Goal: Task Accomplishment & Management: Complete application form

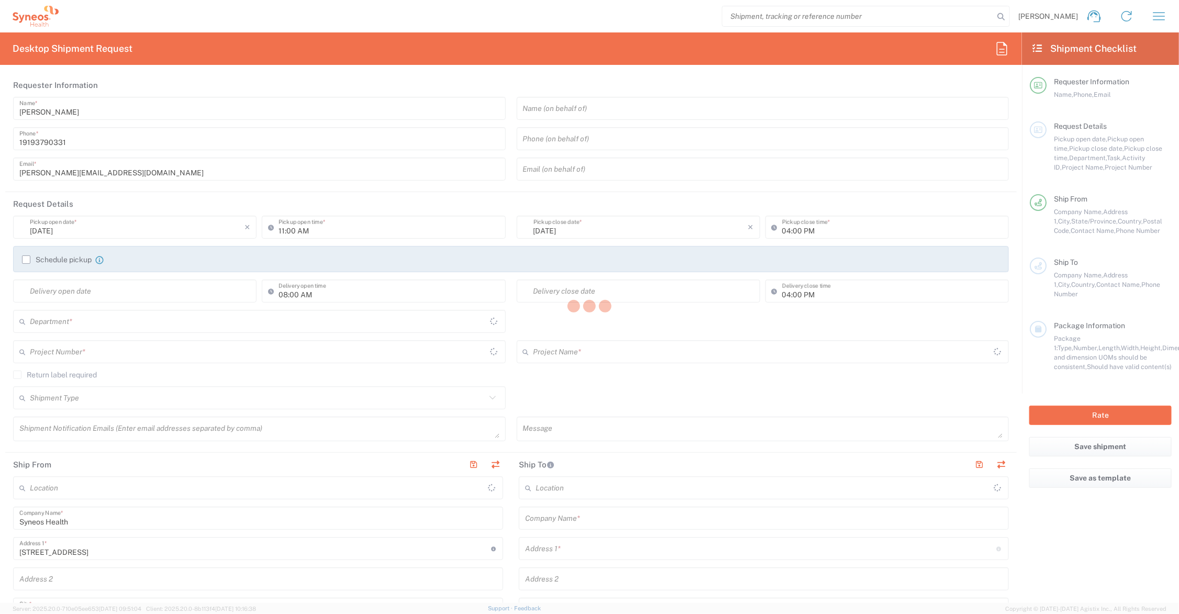
type input "[US_STATE]"
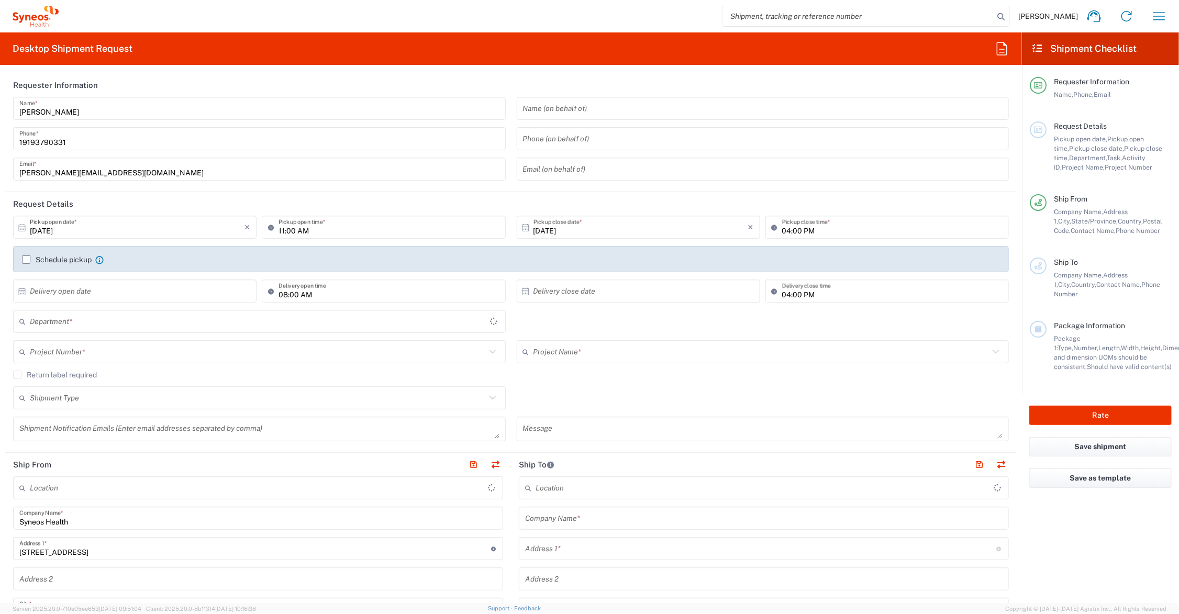
type input "[GEOGRAPHIC_DATA]"
type input "6156"
type input "Syneos Health Communications-[GEOGRAPHIC_DATA] [GEOGRAPHIC_DATA]"
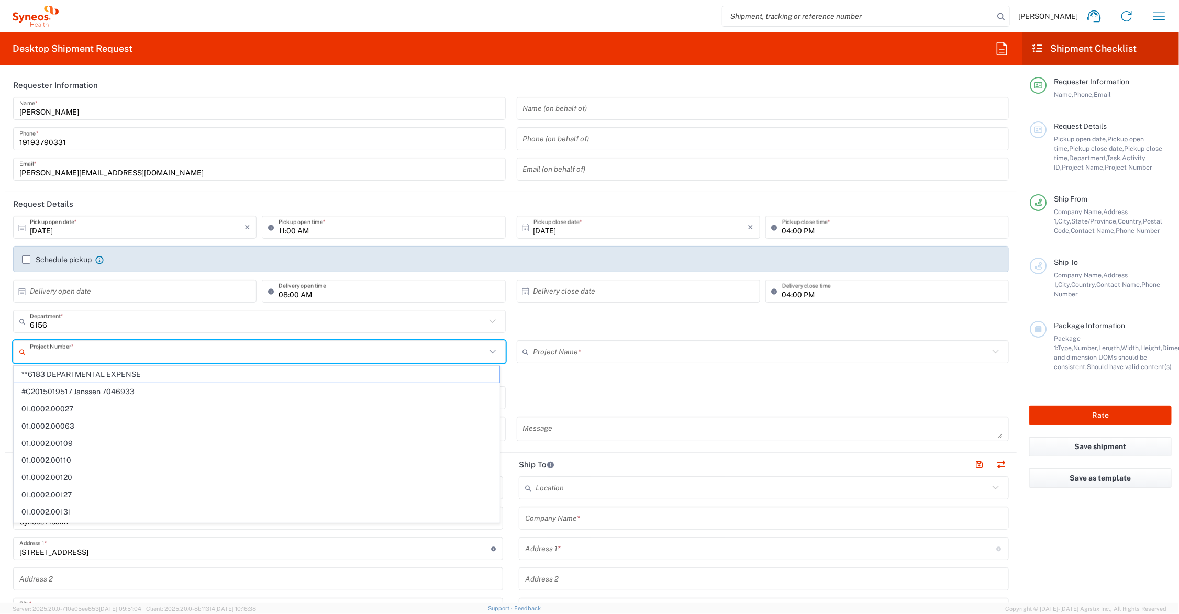
click at [252, 349] on input "text" at bounding box center [258, 352] width 456 height 18
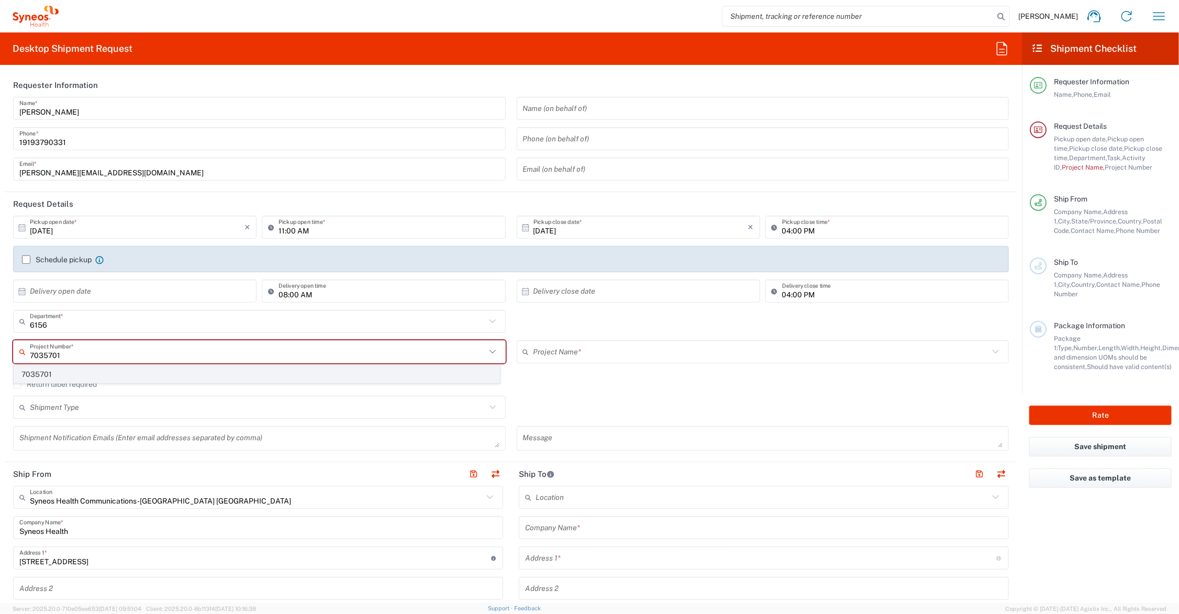
type input "7035701"
click at [139, 372] on span "7035701" at bounding box center [256, 375] width 485 height 16
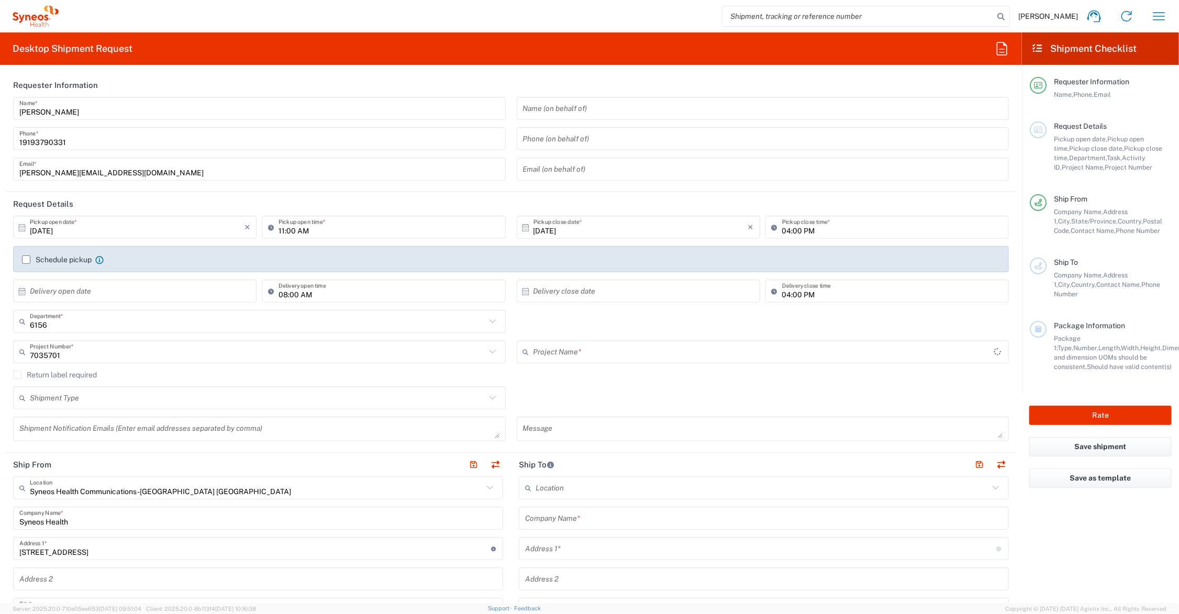
type input "Albireo 7035701"
click at [108, 398] on input "text" at bounding box center [258, 398] width 456 height 18
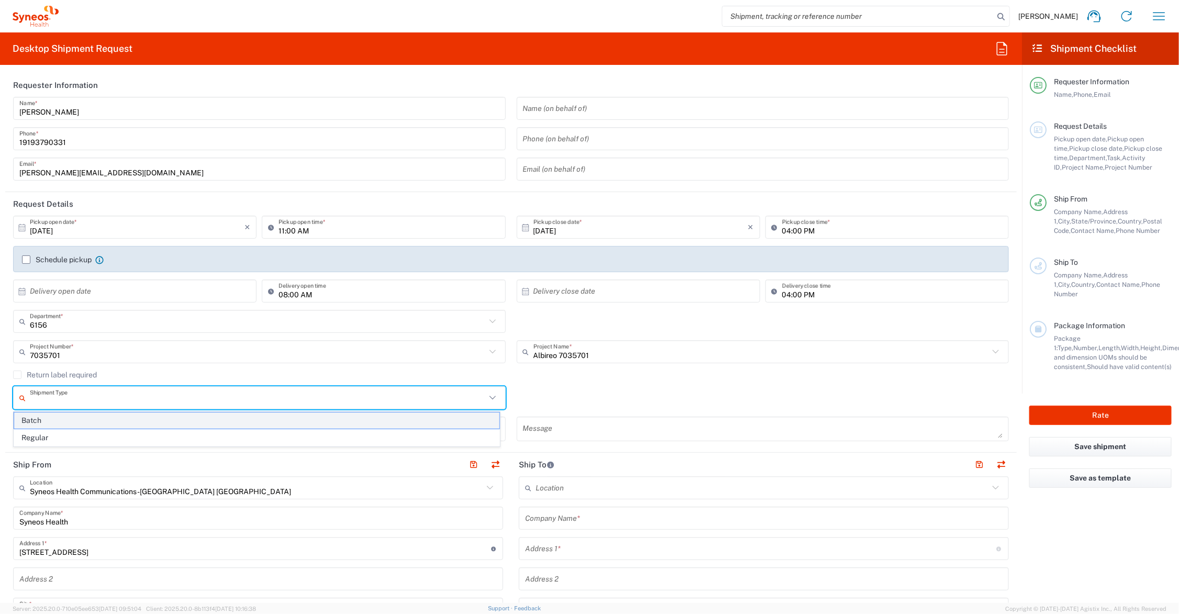
click at [86, 421] on span "Batch" at bounding box center [256, 421] width 485 height 16
type input "Batch"
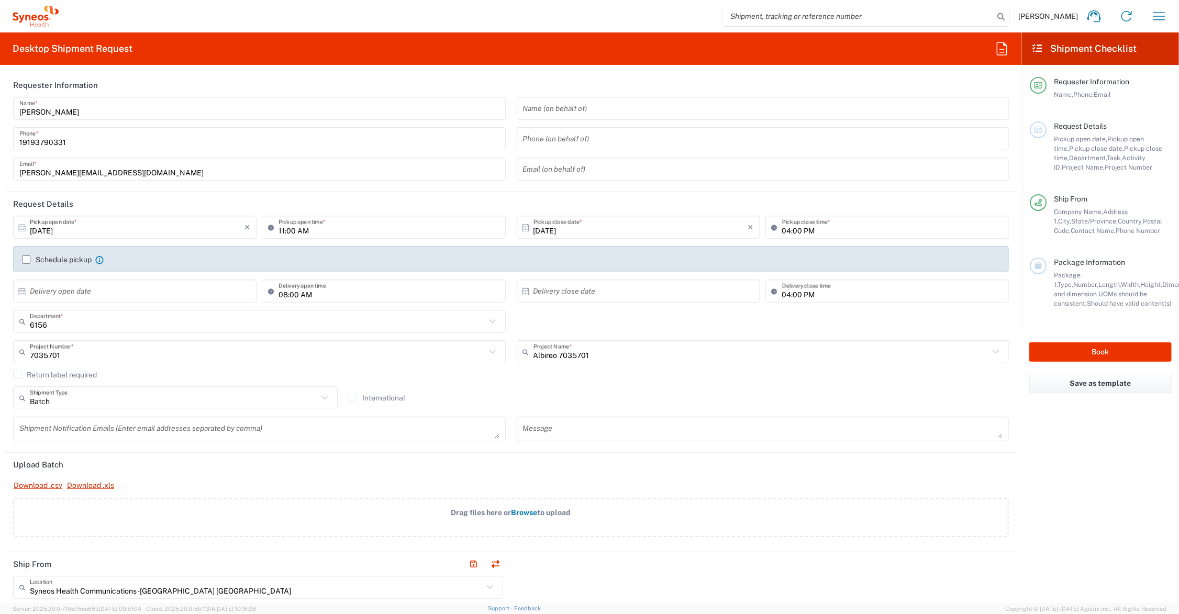
scroll to position [131, 0]
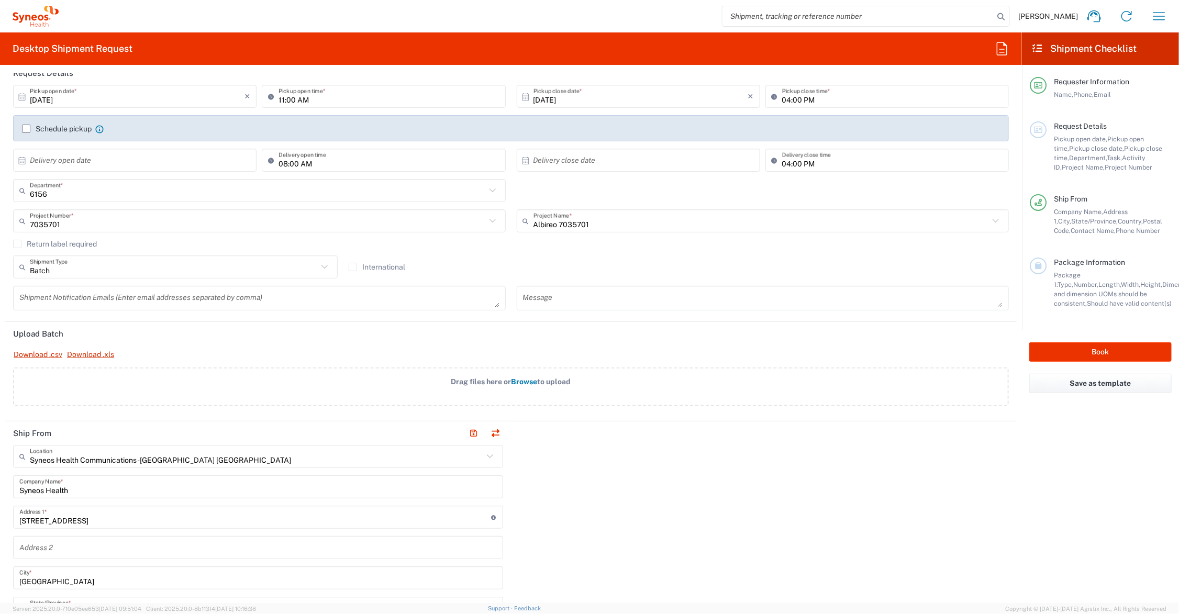
click at [517, 378] on span "Browse" at bounding box center [525, 382] width 26 height 8
click at [0, 0] on input "Drag files here or Browse to upload" at bounding box center [0, 0] width 0 height 0
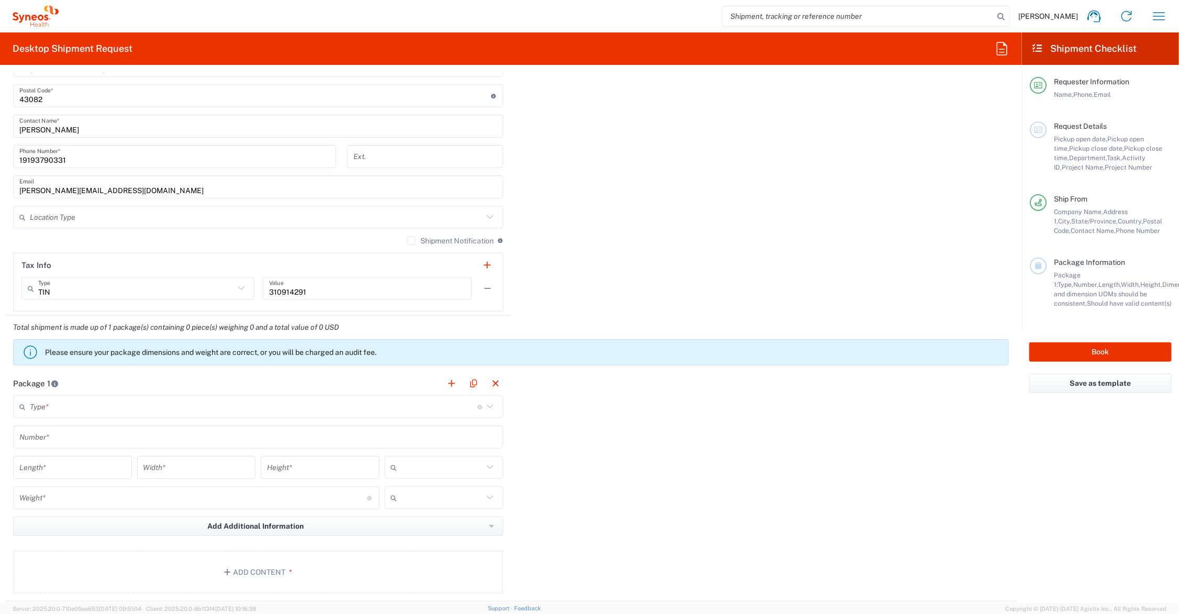
scroll to position [785, 0]
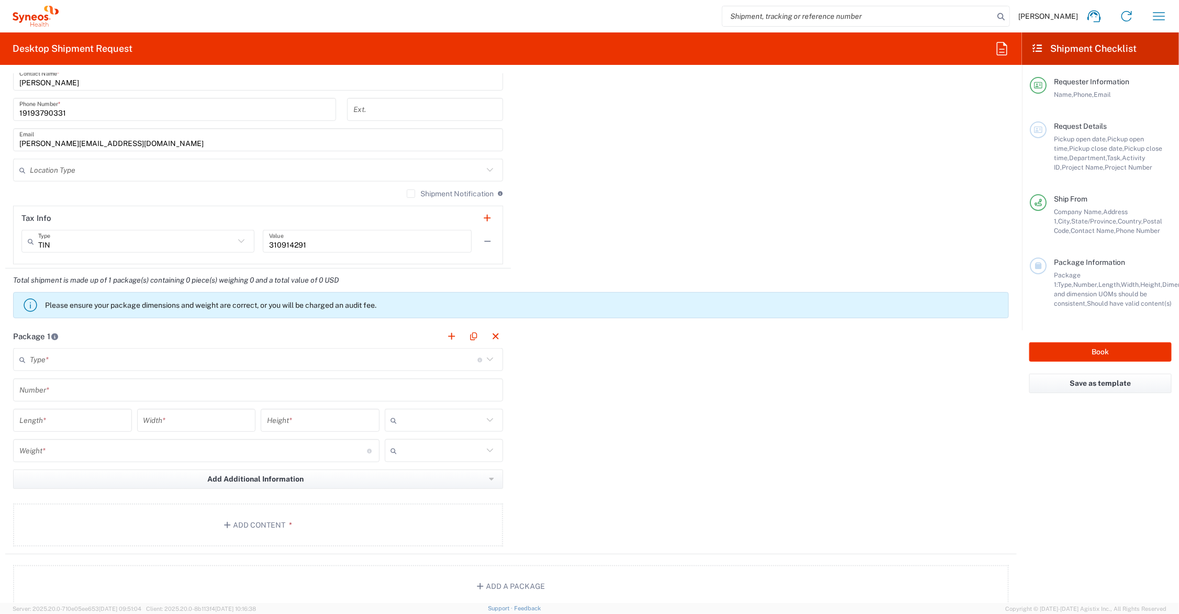
click at [116, 362] on input "text" at bounding box center [254, 360] width 448 height 18
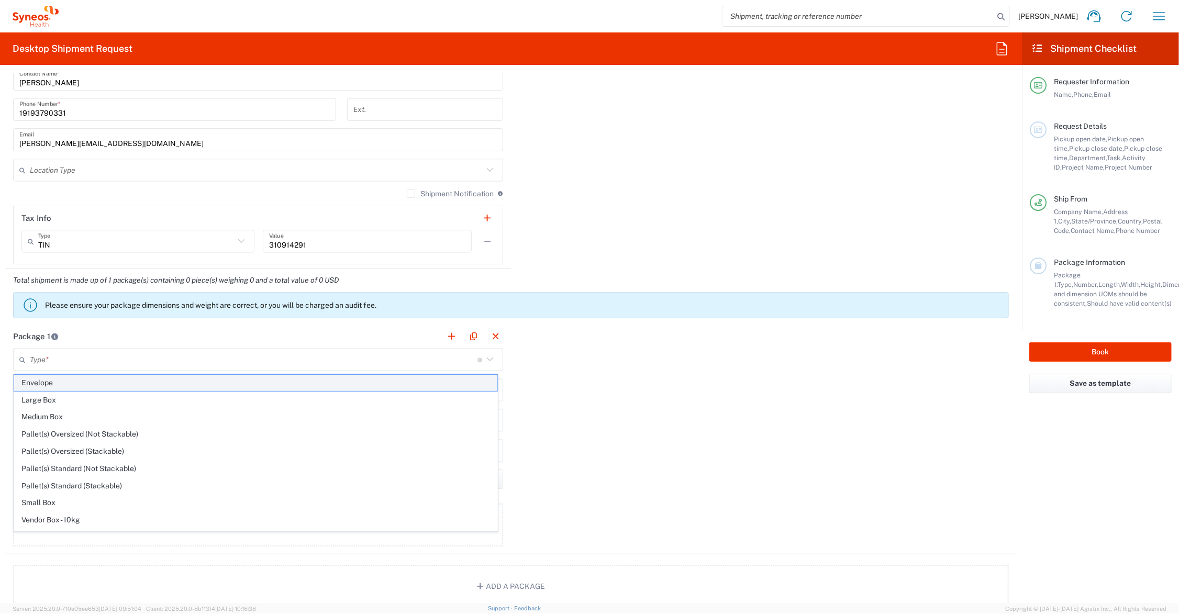
click at [59, 380] on span "Envelope" at bounding box center [255, 383] width 483 height 16
type input "Envelope"
type input "1"
type input "9.5"
type input "12.5"
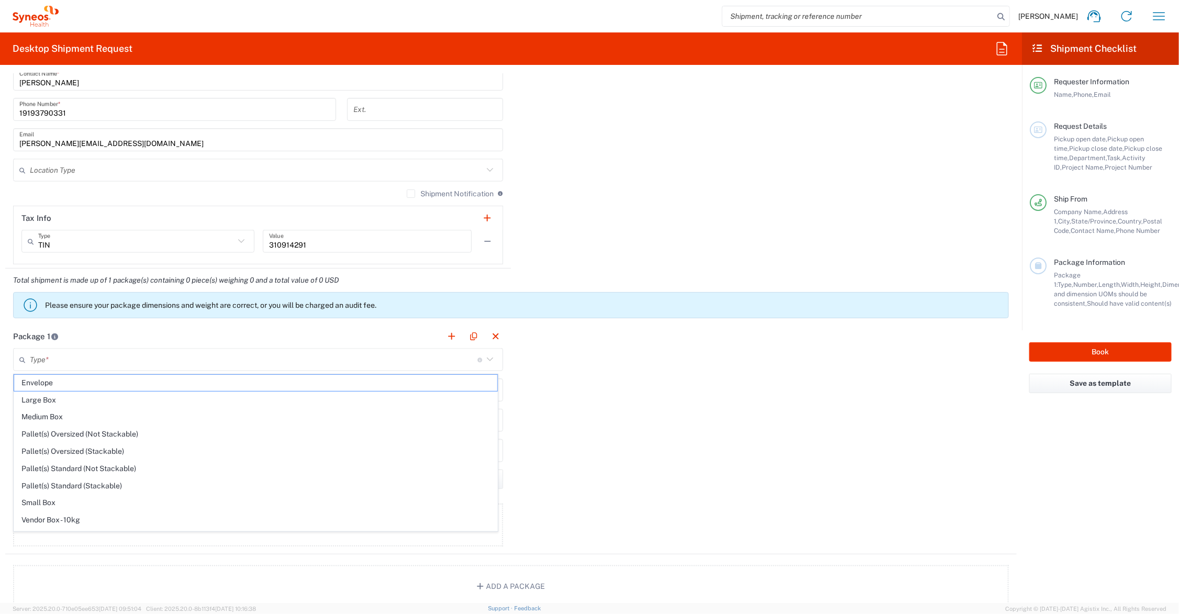
type input "0.25"
type input "in"
type input "0.45"
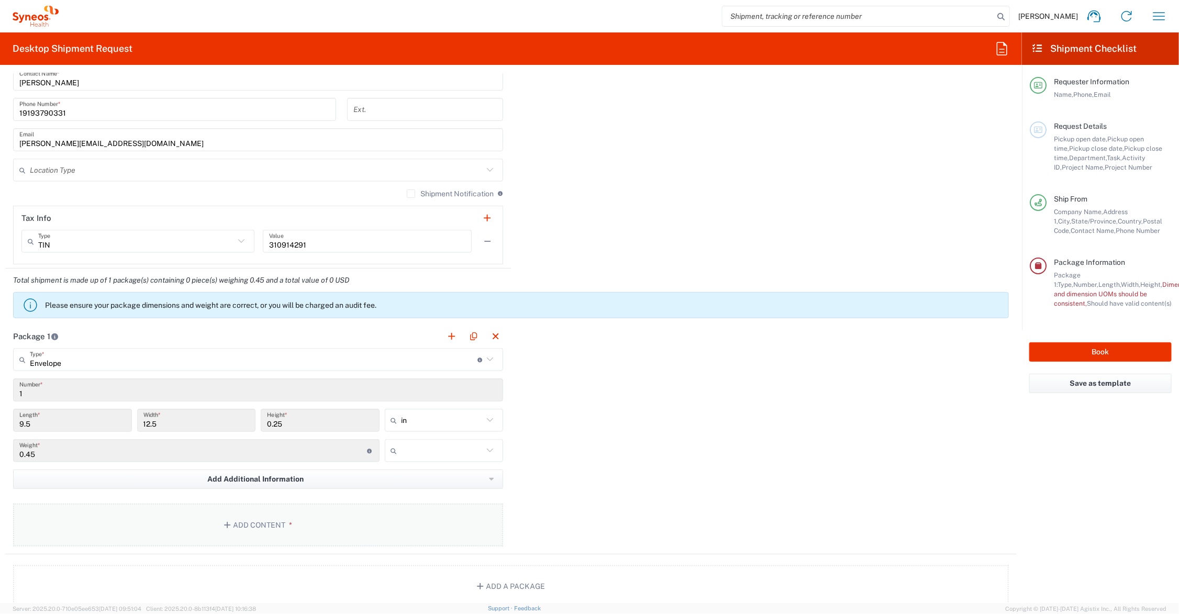
click at [259, 521] on button "Add Content *" at bounding box center [258, 525] width 490 height 43
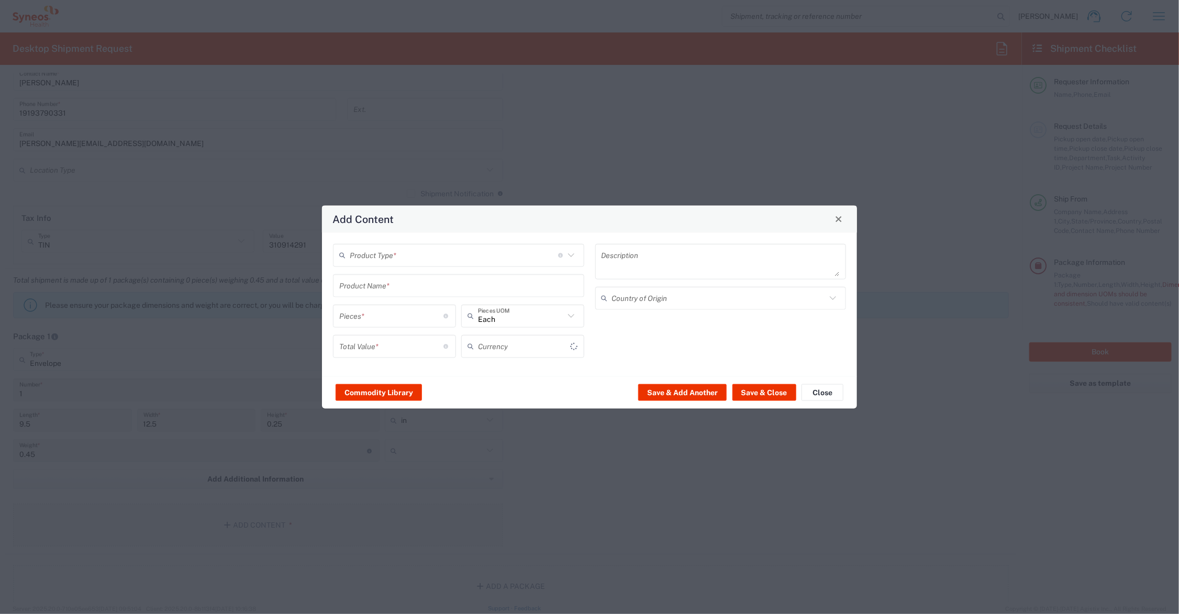
type input "US Dollar"
click at [400, 256] on input "text" at bounding box center [454, 255] width 208 height 18
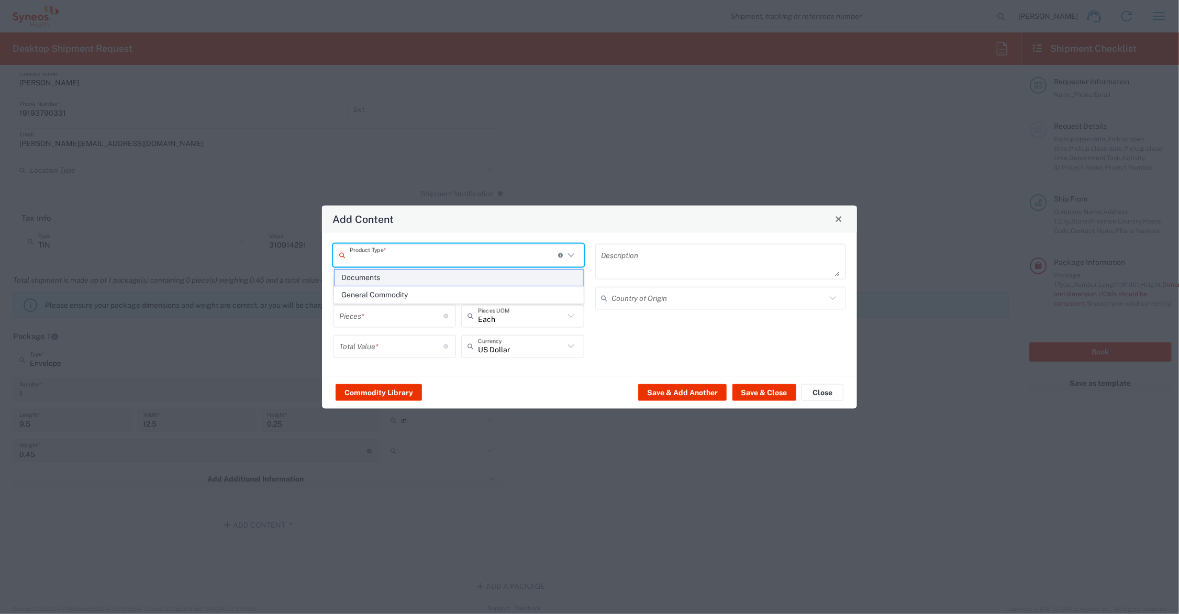
click at [390, 278] on span "Documents" at bounding box center [459, 278] width 249 height 16
type input "Documents"
type input "1"
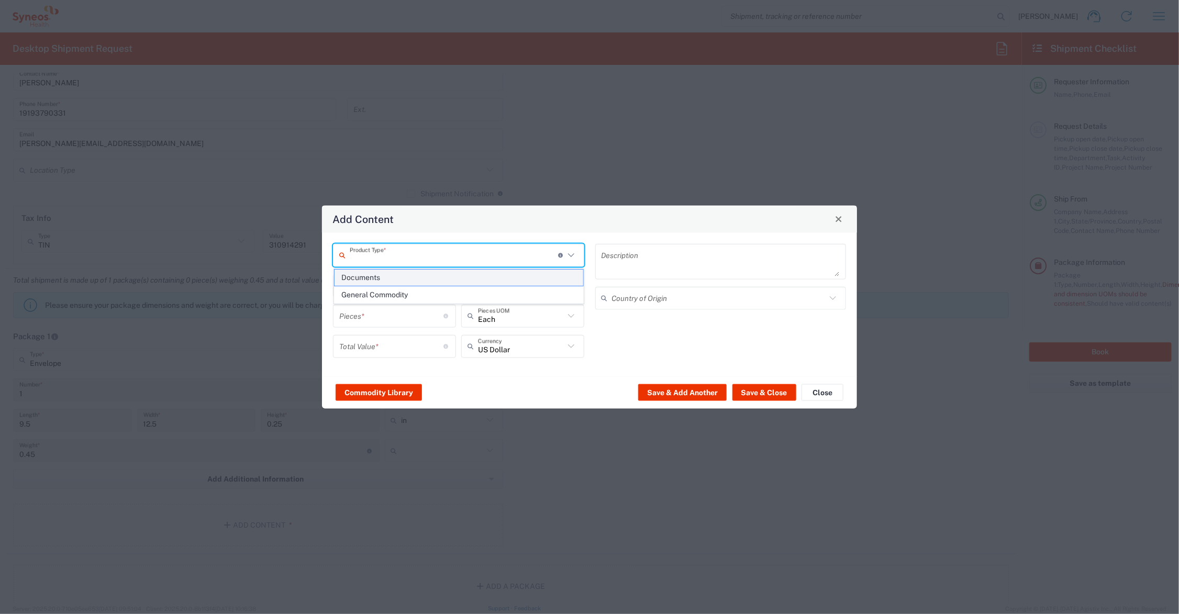
type textarea "Documents"
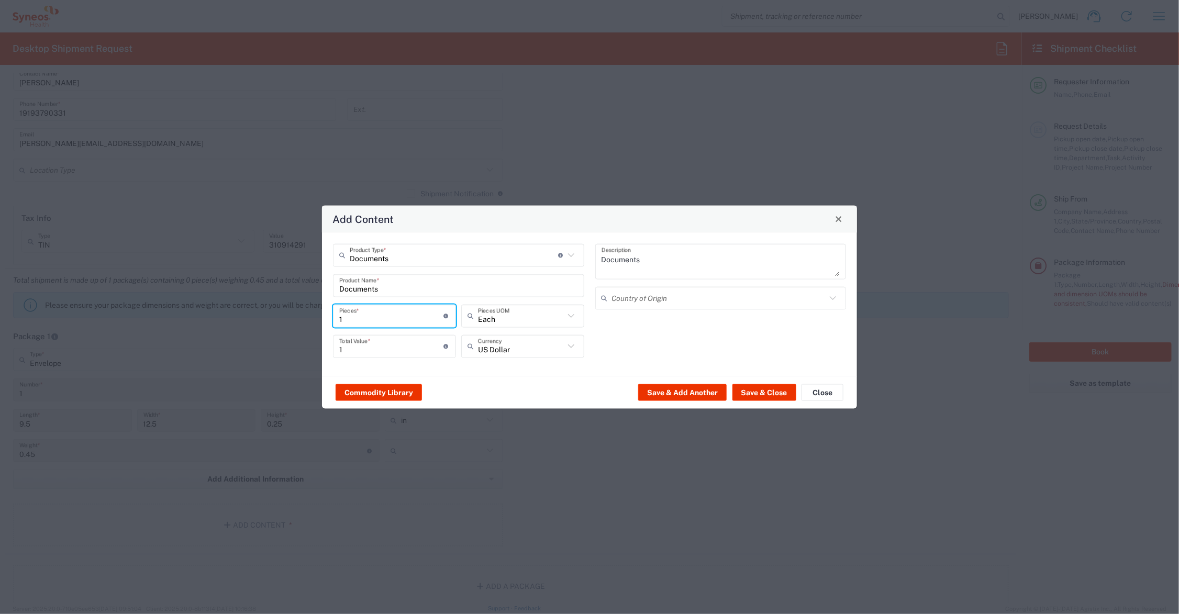
drag, startPoint x: 359, startPoint y: 312, endPoint x: 322, endPoint y: 317, distance: 37.5
click at [322, 317] on div "Documents Product Type * Document: Paper document generated internally by Syneo…" at bounding box center [589, 303] width 535 height 143
type input "2"
type input "20"
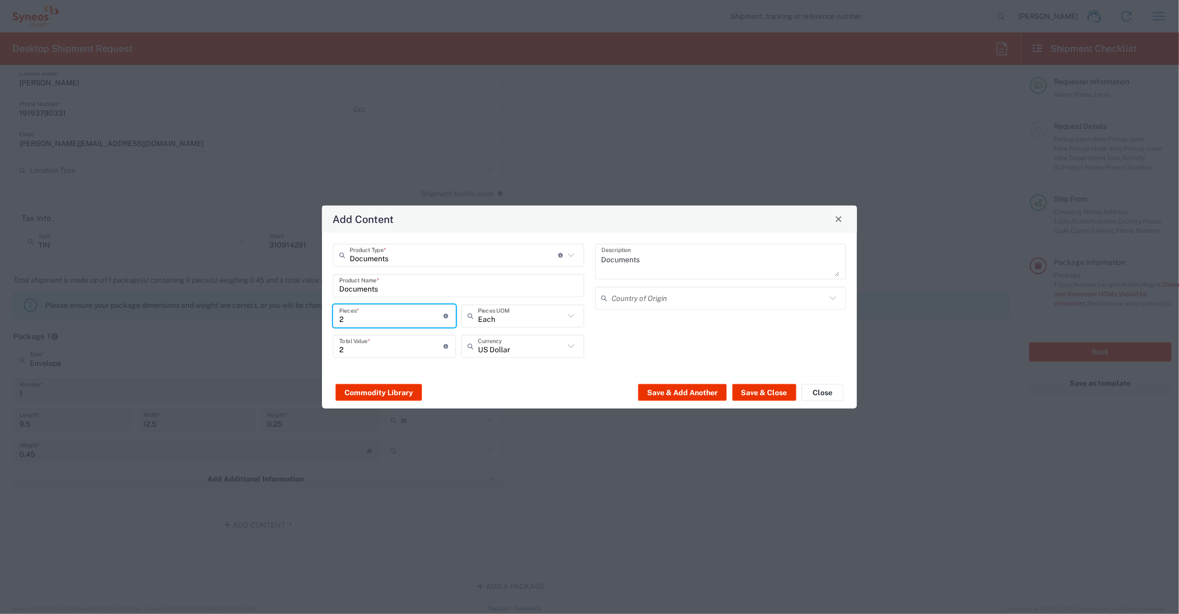
type input "20"
drag, startPoint x: 352, startPoint y: 348, endPoint x: 331, endPoint y: 348, distance: 20.9
click at [331, 348] on div "20 Total Value * Total value of all the pieces" at bounding box center [394, 350] width 128 height 30
type input "10.00"
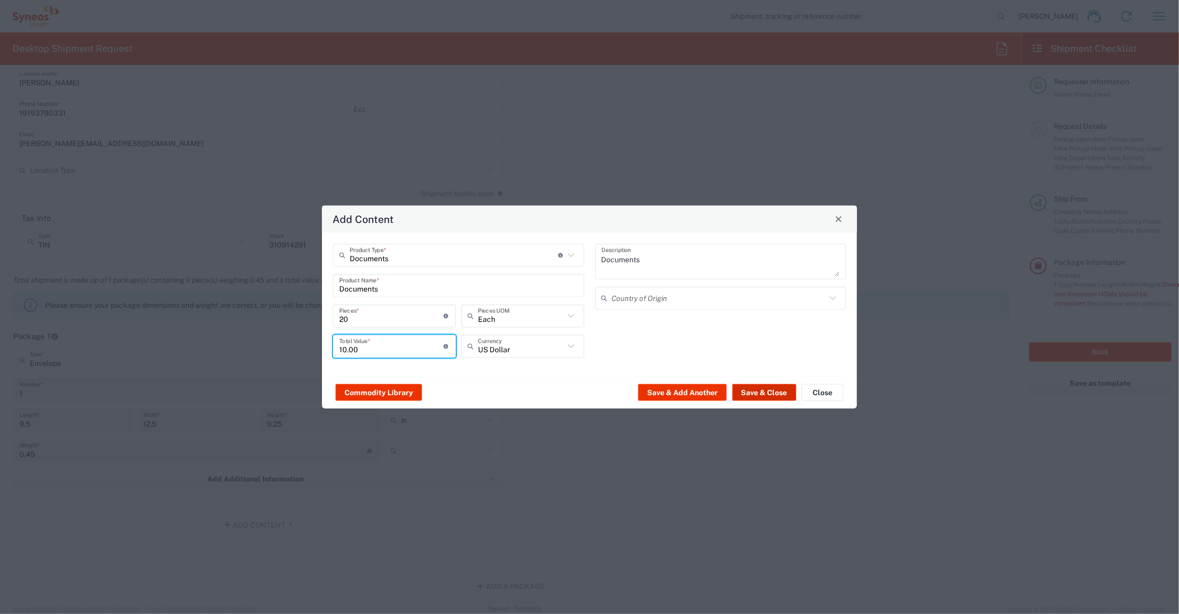
click at [763, 391] on button "Save & Close" at bounding box center [765, 392] width 64 height 17
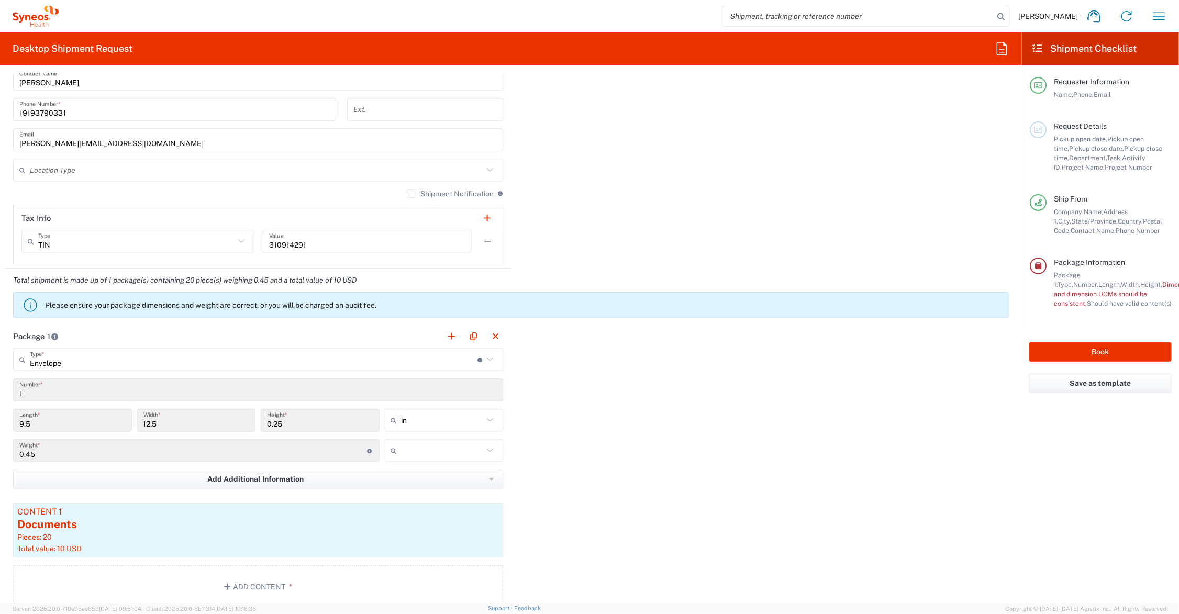
click at [434, 448] on input "text" at bounding box center [443, 450] width 82 height 17
click at [430, 494] on span "lbs" at bounding box center [439, 491] width 115 height 16
type input "lbs"
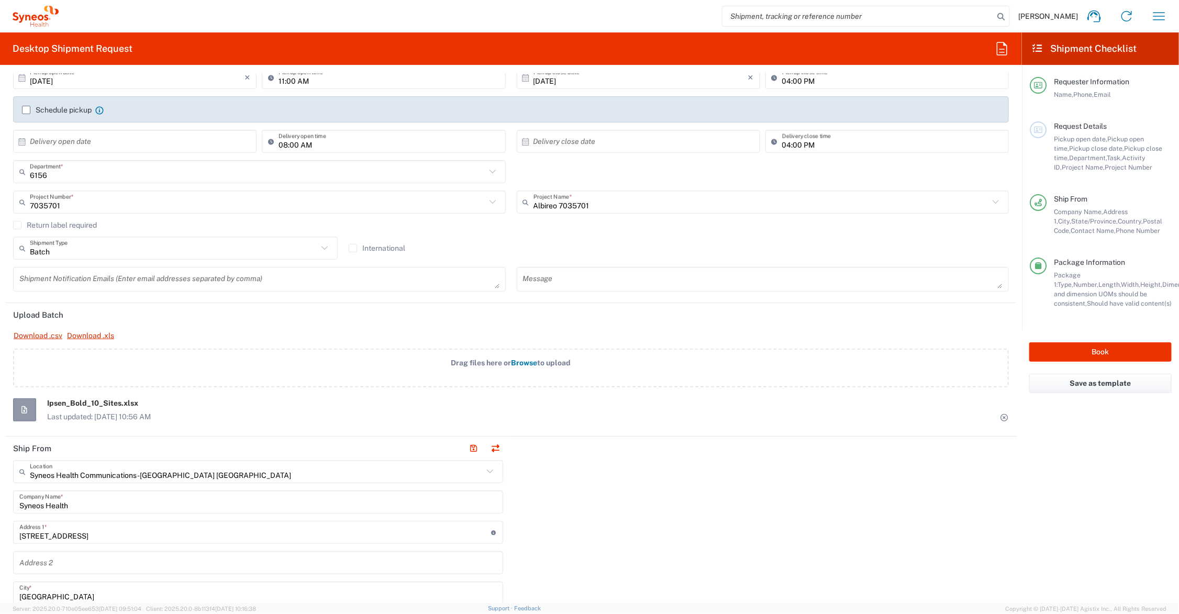
scroll to position [262, 0]
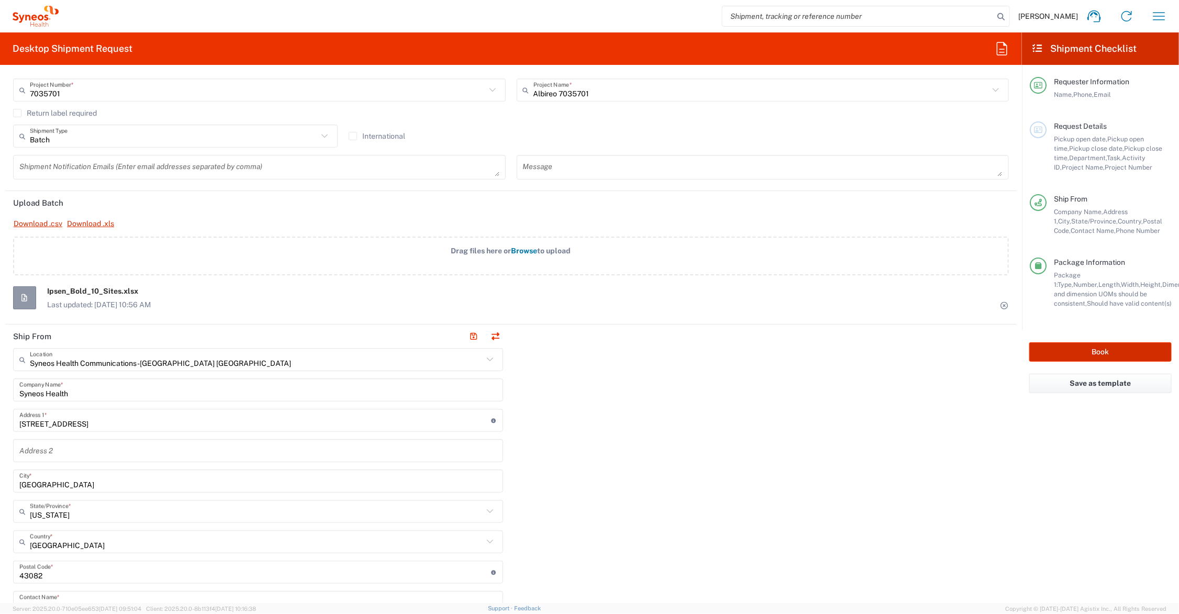
click at [1058, 351] on button "Book" at bounding box center [1100, 351] width 142 height 19
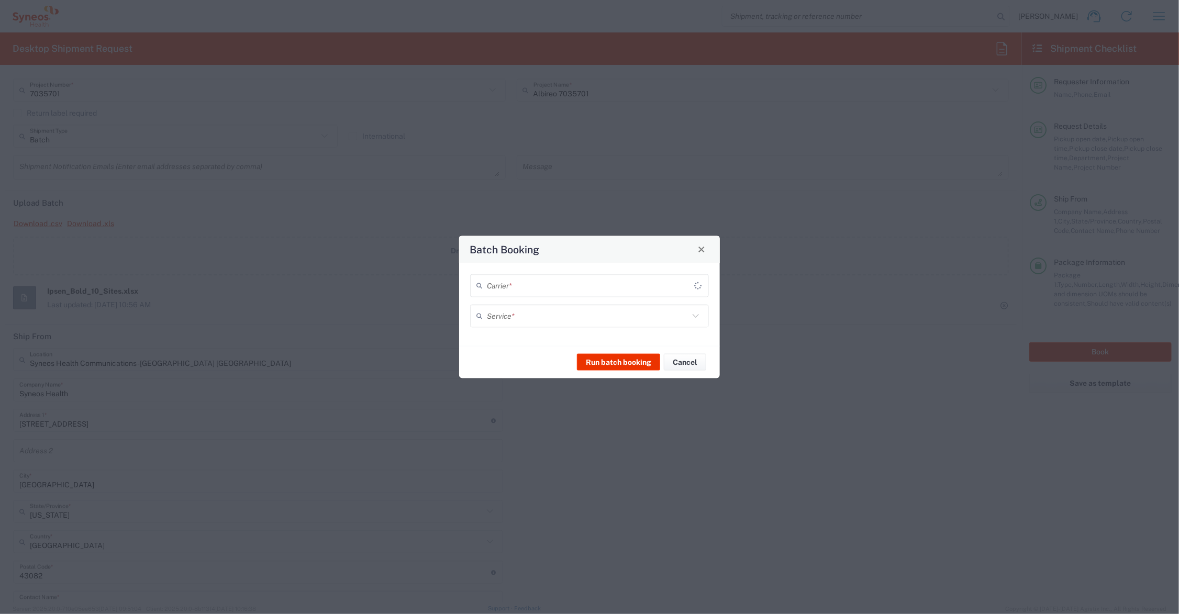
type input "7035701"
click at [606, 288] on input "text" at bounding box center [588, 285] width 202 height 18
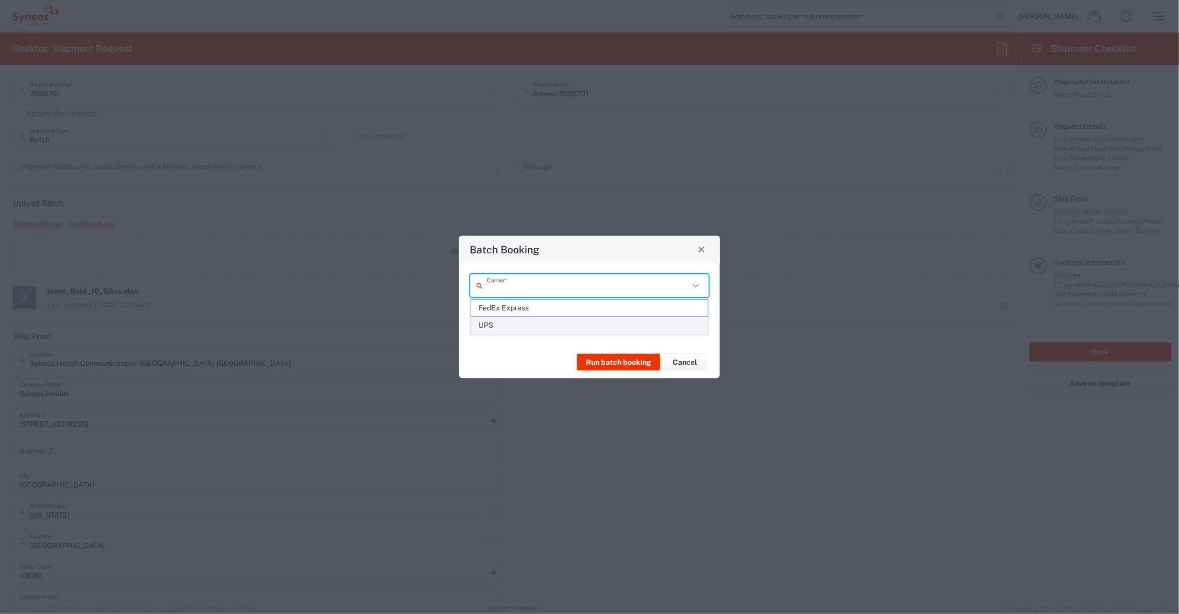
click at [584, 323] on span "UPS" at bounding box center [589, 325] width 237 height 16
type input "UPS"
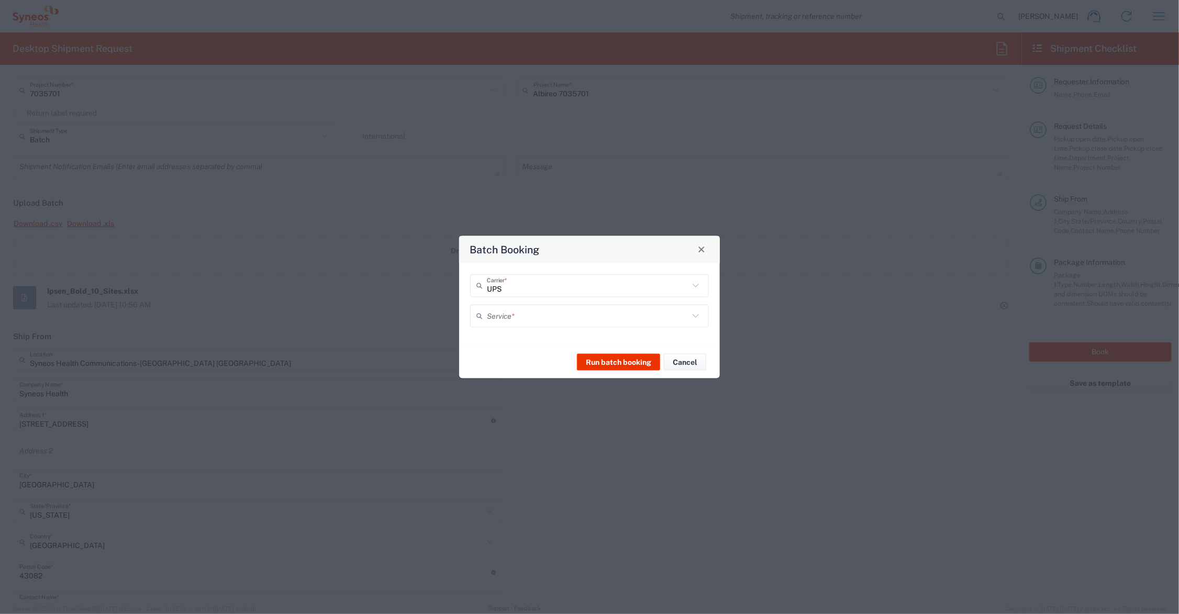
click at [569, 315] on input "text" at bounding box center [588, 316] width 202 height 18
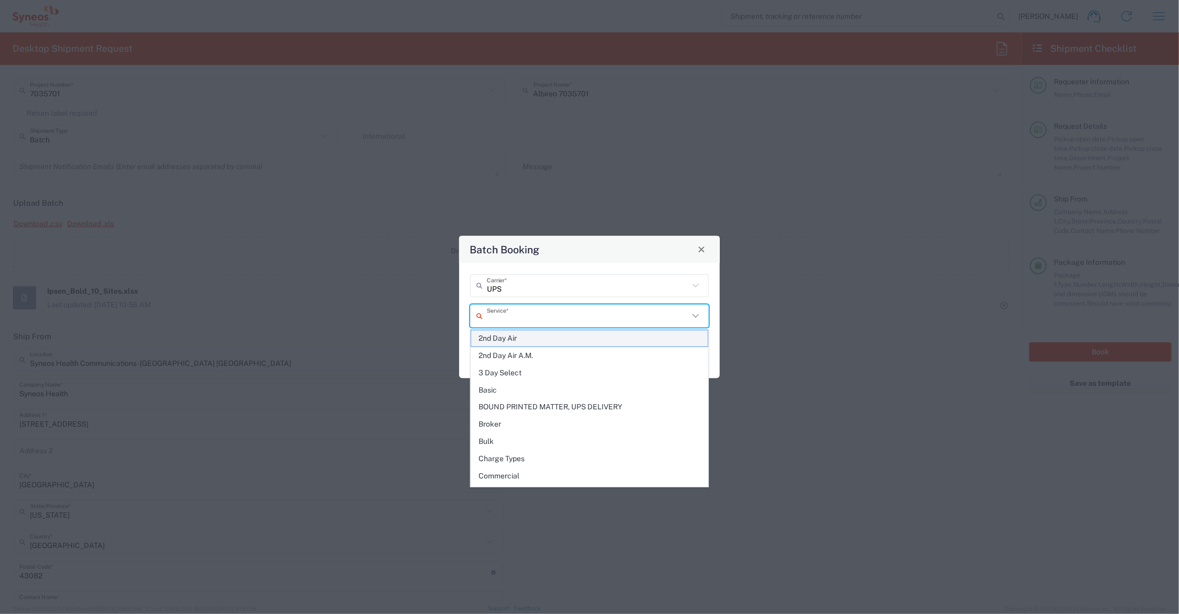
click at [537, 339] on span "2nd Day Air" at bounding box center [589, 338] width 237 height 16
type input "2nd Day Air"
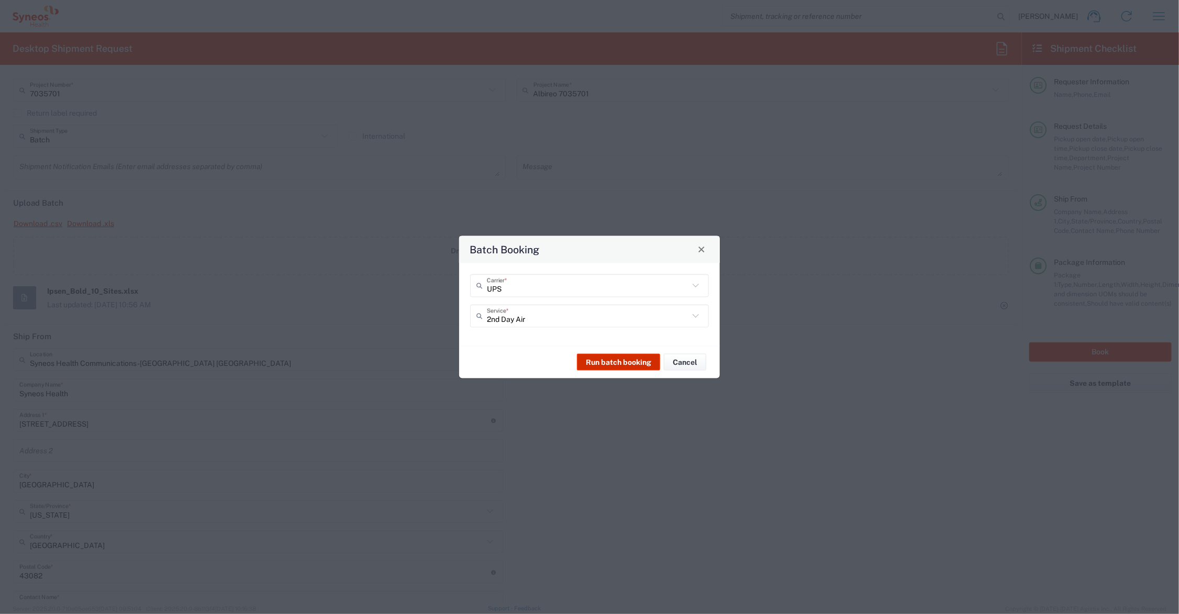
click at [600, 360] on button "Run batch booking" at bounding box center [618, 362] width 83 height 17
